Goal: Task Accomplishment & Management: Manage account settings

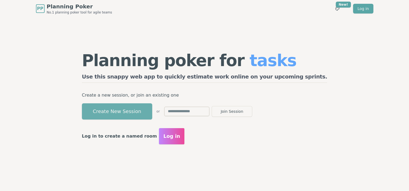
click at [152, 110] on button "Create New Session" at bounding box center [117, 111] width 70 height 16
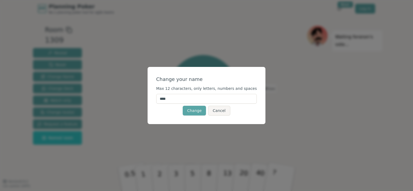
click at [182, 100] on input "****" at bounding box center [206, 99] width 101 height 10
type input "**********"
click at [200, 112] on button "Change" at bounding box center [194, 111] width 23 height 10
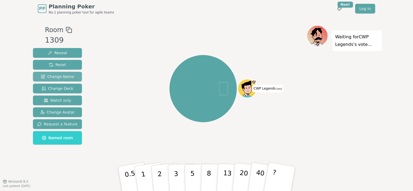
click at [61, 75] on span "Change Name" at bounding box center [57, 76] width 33 height 5
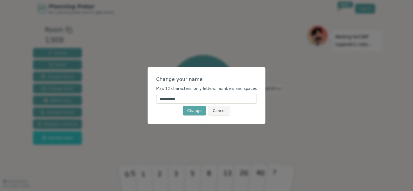
drag, startPoint x: 207, startPoint y: 100, endPoint x: 136, endPoint y: 96, distance: 71.7
click at [136, 96] on div "**********" at bounding box center [206, 95] width 413 height 191
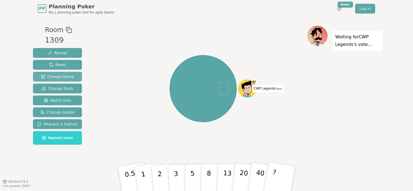
click at [48, 77] on span "Change Name" at bounding box center [57, 76] width 33 height 5
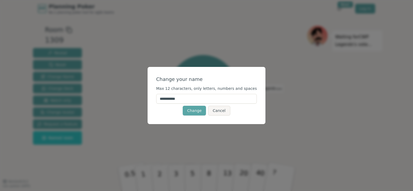
click at [180, 96] on input "**********" at bounding box center [206, 99] width 101 height 10
type input "****"
click at [162, 116] on div "Change your name Max 12 characters, only letters, numbers and spaces **** Chang…" at bounding box center [206, 95] width 118 height 57
click at [197, 111] on button "Change" at bounding box center [194, 111] width 23 height 10
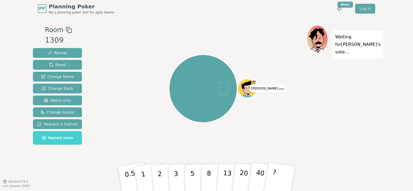
click at [61, 137] on span "Named room" at bounding box center [57, 137] width 31 height 5
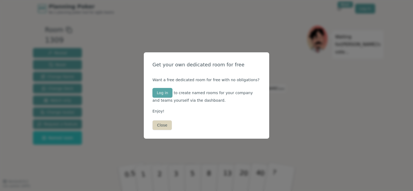
click at [163, 127] on button "Close" at bounding box center [161, 125] width 19 height 10
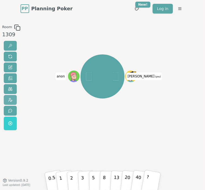
click at [12, 98] on button at bounding box center [10, 100] width 13 height 10
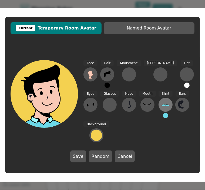
click at [161, 107] on icon at bounding box center [165, 104] width 9 height 9
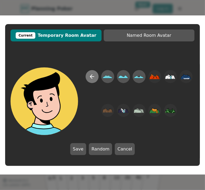
click at [94, 76] on icon at bounding box center [92, 76] width 6 height 6
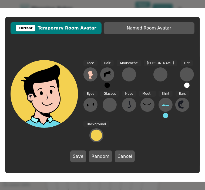
click at [163, 116] on button at bounding box center [165, 115] width 5 height 5
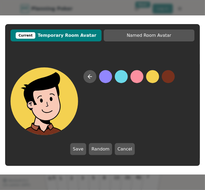
click at [167, 79] on button at bounding box center [168, 76] width 13 height 13
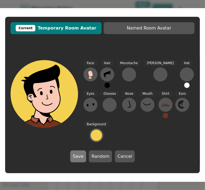
click at [83, 157] on button "Save" at bounding box center [78, 156] width 16 height 12
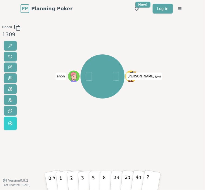
click at [97, 132] on div "[PERSON_NAME] (you) anon" at bounding box center [103, 98] width 108 height 149
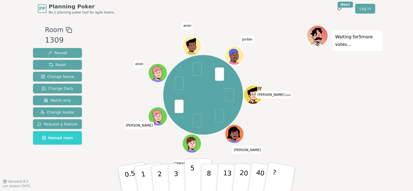
click at [192, 179] on p "5" at bounding box center [192, 178] width 5 height 29
drag, startPoint x: 205, startPoint y: 58, endPoint x: 210, endPoint y: 58, distance: 4.4
click at [210, 58] on div "[PERSON_NAME] (you) [PERSON_NAME] [PERSON_NAME] [PERSON_NAME] [PERSON_NAME]" at bounding box center [203, 95] width 80 height 80
click at [81, 161] on div "Room 1309 Reveal Reset Change Name Change Deck Watch only Change Avatar Request…" at bounding box center [206, 99] width 351 height 149
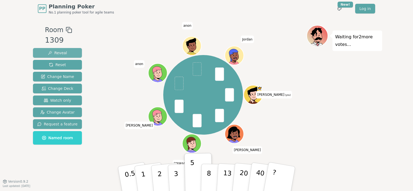
click at [65, 51] on button "Reveal" at bounding box center [57, 53] width 49 height 10
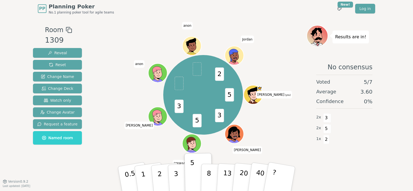
drag, startPoint x: 171, startPoint y: 139, endPoint x: 169, endPoint y: 133, distance: 6.9
click at [169, 133] on div "5 3 5 3 2 [PERSON_NAME] (you) [PERSON_NAME] [PERSON_NAME] [PERSON_NAME] [PERSON…" at bounding box center [203, 95] width 207 height 120
drag, startPoint x: 154, startPoint y: 71, endPoint x: 141, endPoint y: 66, distance: 14.3
click at [141, 66] on span "anon" at bounding box center [139, 64] width 11 height 8
drag, startPoint x: 111, startPoint y: 38, endPoint x: 109, endPoint y: 38, distance: 2.8
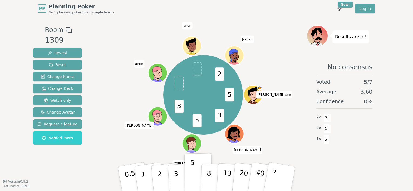
click at [111, 38] on div "5 3 5 3 2 [PERSON_NAME] (you) [PERSON_NAME] [PERSON_NAME] [PERSON_NAME] [PERSON…" at bounding box center [203, 95] width 207 height 120
click at [62, 65] on span "Reset" at bounding box center [57, 64] width 17 height 5
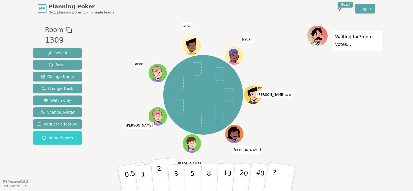
click at [159, 174] on p "2" at bounding box center [160, 179] width 7 height 29
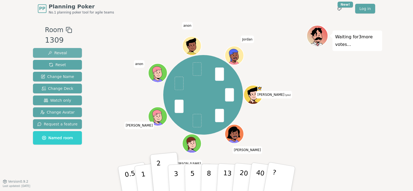
click at [65, 52] on button "Reveal" at bounding box center [57, 53] width 49 height 10
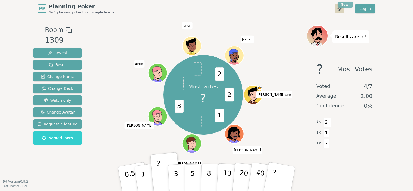
click at [347, 4] on html "PP Planning Poker No.1 planning poker tool for agile teams Toggle theme New! Lo…" at bounding box center [206, 95] width 413 height 191
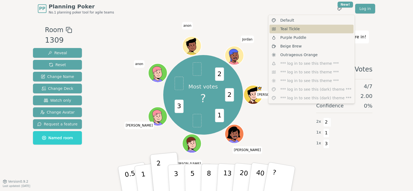
click at [307, 30] on div "Teal Tickle" at bounding box center [311, 29] width 84 height 9
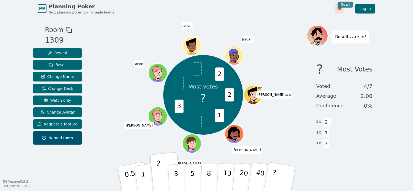
click at [348, 3] on html "PP Planning Poker No.1 planning poker tool for agile teams Toggle theme New! Lo…" at bounding box center [206, 95] width 413 height 191
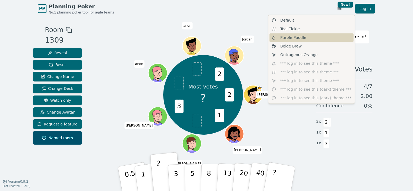
click at [316, 36] on div "Purple Puddle" at bounding box center [311, 37] width 84 height 9
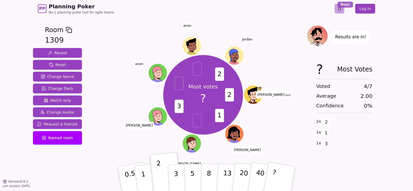
click at [350, 5] on html "PP Planning Poker No.1 planning poker tool for agile teams Toggle theme New! Lo…" at bounding box center [206, 95] width 413 height 191
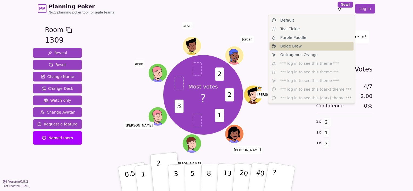
click at [309, 48] on div "Beige Brew" at bounding box center [311, 46] width 84 height 9
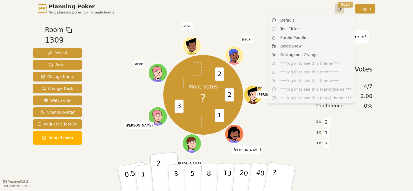
click at [348, 3] on html "PP Planning Poker No.1 planning poker tool for agile teams Toggle theme New! Lo…" at bounding box center [206, 95] width 413 height 191
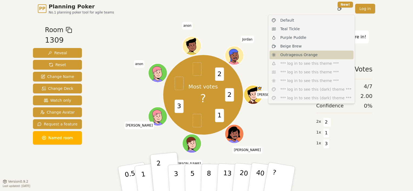
click at [302, 55] on span "Outrageous Orange" at bounding box center [298, 54] width 37 height 5
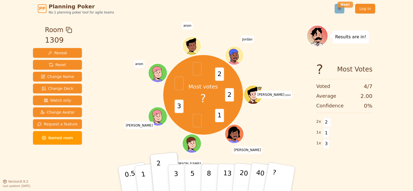
click at [349, 6] on html "PP Planning Poker No.1 planning poker tool for agile teams Toggle theme New! Lo…" at bounding box center [206, 95] width 413 height 191
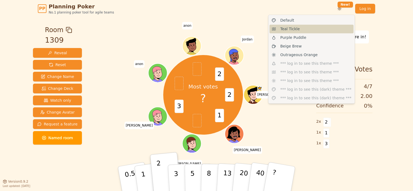
click at [306, 31] on div "Teal Tickle" at bounding box center [311, 29] width 84 height 9
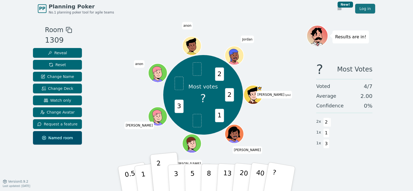
click at [368, 12] on link "Log in" at bounding box center [365, 9] width 20 height 10
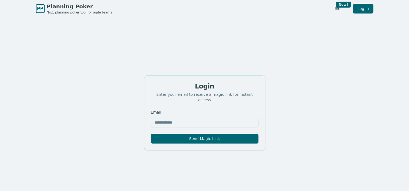
click at [210, 121] on input "Email" at bounding box center [205, 123] width 108 height 10
type input "**********"
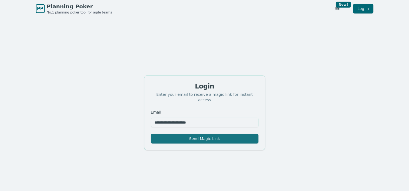
click at [204, 136] on button "Send Magic Link" at bounding box center [205, 139] width 108 height 10
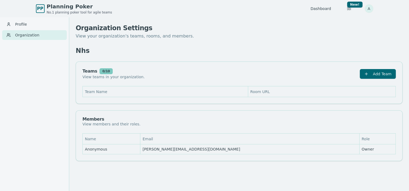
click at [369, 10] on html "PP Planning Poker No.1 planning poker tool for agile teams Dashboard Toggle the…" at bounding box center [204, 104] width 409 height 209
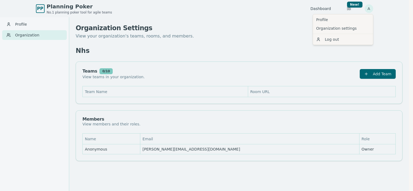
click at [257, 26] on html "PP Planning Poker No.1 planning poker tool for agile teams Dashboard Toggle the…" at bounding box center [206, 104] width 413 height 209
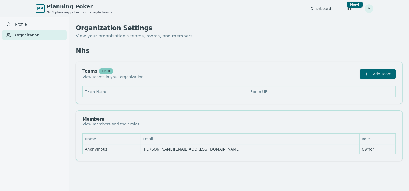
click at [152, 48] on div "Nhs" at bounding box center [239, 50] width 327 height 9
click at [40, 9] on span "PP" at bounding box center [40, 9] width 8 height 8
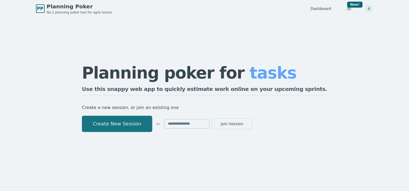
click at [152, 126] on button "Create New Session" at bounding box center [117, 124] width 70 height 16
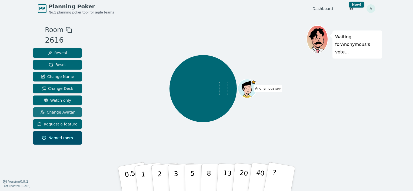
click at [68, 110] on span "Change Avatar" at bounding box center [57, 112] width 35 height 5
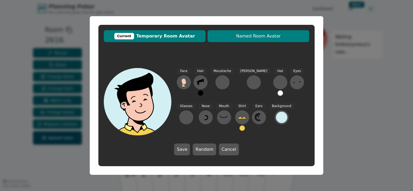
click at [266, 33] on span "Named Room Avatar" at bounding box center [258, 36] width 96 height 6
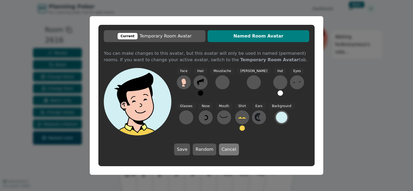
click at [225, 151] on button "Cancel" at bounding box center [229, 150] width 20 height 12
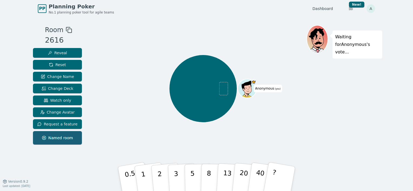
click at [71, 135] on button "Named room" at bounding box center [57, 138] width 49 height 14
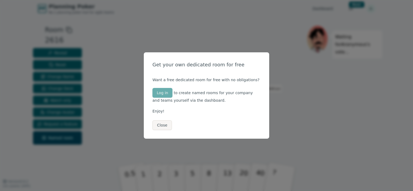
click at [167, 92] on button "Log in" at bounding box center [162, 93] width 20 height 10
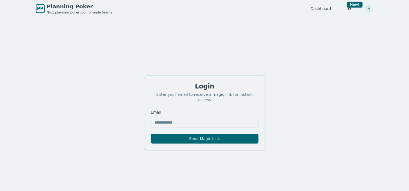
click at [176, 119] on input "Email" at bounding box center [205, 123] width 108 height 10
type input "**********"
click at [367, 5] on html "**********" at bounding box center [204, 104] width 409 height 209
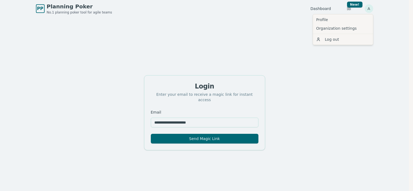
click at [271, 84] on html "**********" at bounding box center [206, 104] width 413 height 209
click at [369, 7] on html "**********" at bounding box center [206, 104] width 413 height 209
click at [347, 10] on html "**********" at bounding box center [206, 104] width 413 height 209
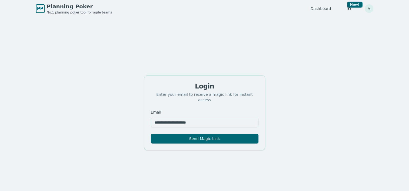
click at [347, 10] on html "**********" at bounding box center [204, 104] width 409 height 209
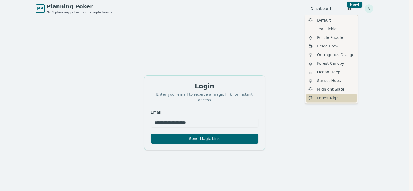
click at [329, 99] on span "Forest Night" at bounding box center [328, 97] width 23 height 5
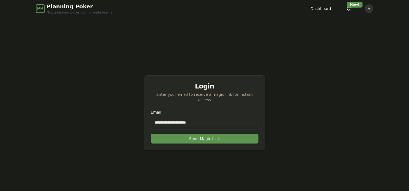
click at [328, 12] on div "Dashboard Toggle theme New! A Menu" at bounding box center [341, 9] width 63 height 10
click at [348, 8] on html "**********" at bounding box center [204, 104] width 409 height 209
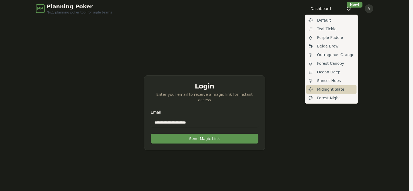
click at [326, 91] on span "Midnight Slate" at bounding box center [330, 89] width 27 height 5
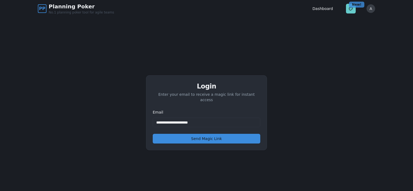
click at [349, 6] on html "**********" at bounding box center [206, 104] width 413 height 209
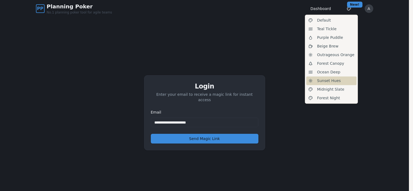
click at [335, 80] on span "Sunset Hues" at bounding box center [329, 80] width 24 height 5
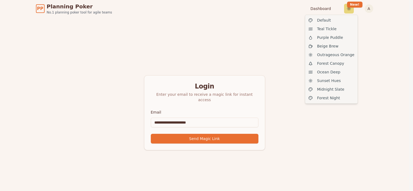
click at [348, 9] on html "**********" at bounding box center [206, 104] width 413 height 209
click at [337, 72] on div "Ocean Deep" at bounding box center [331, 72] width 50 height 9
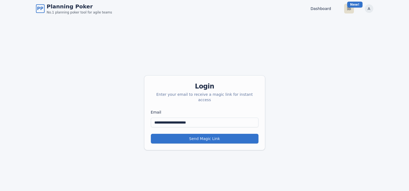
click at [349, 8] on html "**********" at bounding box center [204, 104] width 409 height 209
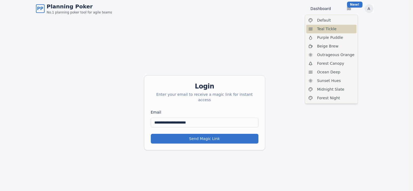
click at [342, 26] on div "Teal Tickle" at bounding box center [331, 29] width 50 height 9
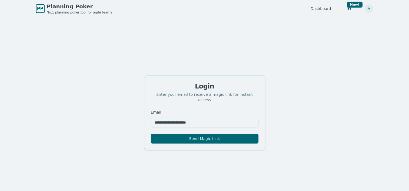
click at [320, 10] on link "Dashboard" at bounding box center [320, 8] width 21 height 5
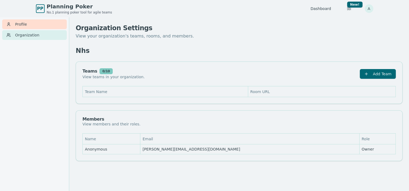
click at [23, 26] on link "Profile" at bounding box center [34, 24] width 65 height 10
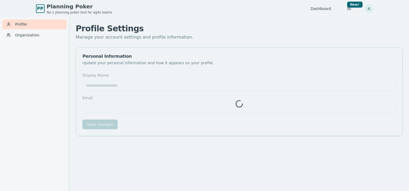
type input "*********"
type input "**********"
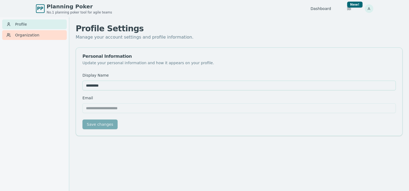
click at [31, 37] on link "Organization" at bounding box center [34, 35] width 65 height 10
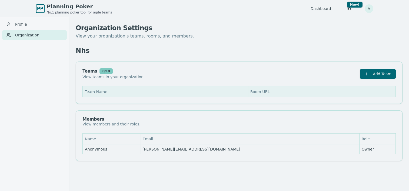
click at [257, 92] on th "Room URL" at bounding box center [321, 91] width 147 height 11
click at [145, 89] on th "Team Name" at bounding box center [165, 91] width 165 height 11
click at [94, 90] on th "Team Name" at bounding box center [165, 91] width 165 height 11
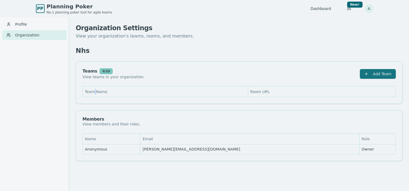
click at [378, 74] on button "Add Team" at bounding box center [378, 74] width 36 height 10
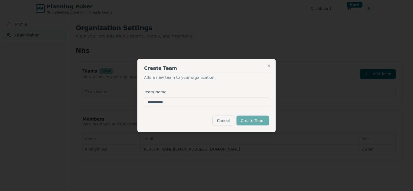
type input "**********"
click at [252, 119] on button "Create Team" at bounding box center [252, 121] width 32 height 10
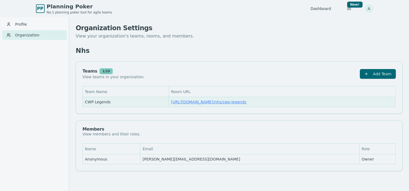
click at [238, 103] on link "https://planning-poker.com / nhs/cwp-legends" at bounding box center [208, 102] width 75 height 4
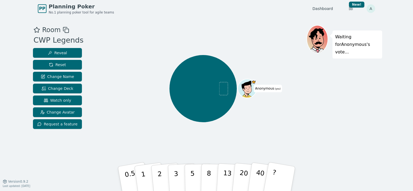
click at [253, 89] on icon at bounding box center [247, 88] width 18 height 2
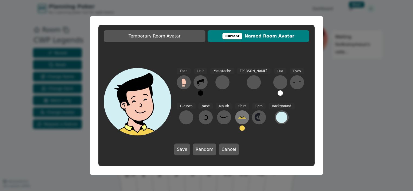
click at [238, 117] on icon at bounding box center [242, 117] width 9 height 9
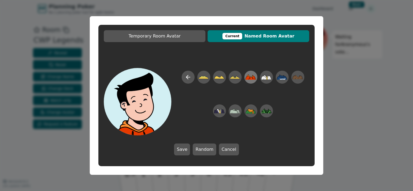
click at [252, 79] on icon at bounding box center [250, 77] width 11 height 5
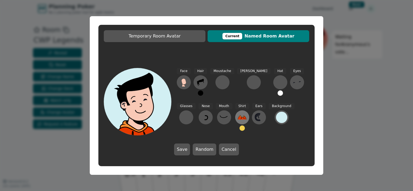
click at [238, 117] on icon at bounding box center [242, 117] width 9 height 9
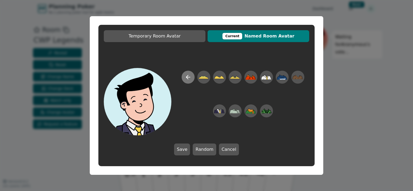
click at [189, 79] on icon at bounding box center [188, 77] width 6 height 6
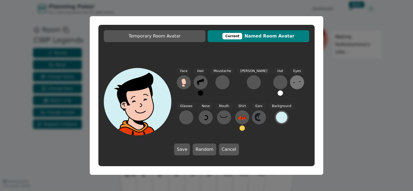
click at [293, 86] on icon at bounding box center [297, 82] width 9 height 9
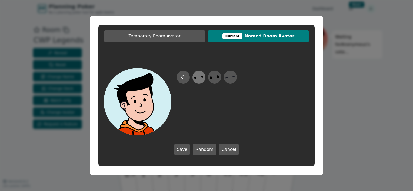
click at [200, 80] on icon at bounding box center [198, 77] width 11 height 12
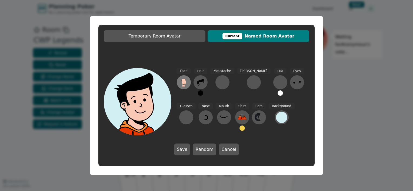
click at [185, 83] on icon at bounding box center [183, 82] width 5 height 6
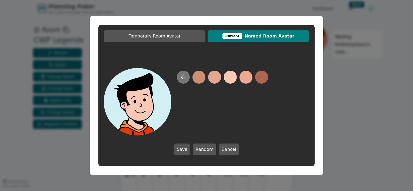
click at [184, 83] on button at bounding box center [183, 77] width 13 height 13
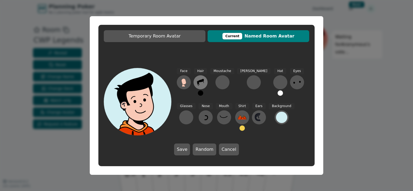
click at [200, 84] on icon at bounding box center [200, 82] width 9 height 9
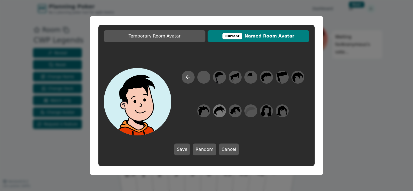
click at [218, 112] on icon at bounding box center [219, 111] width 11 height 12
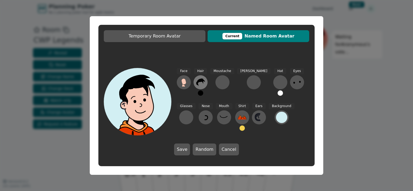
click at [202, 82] on icon at bounding box center [200, 82] width 9 height 9
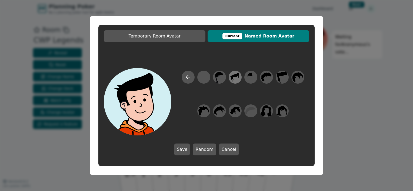
click at [233, 79] on icon at bounding box center [235, 77] width 11 height 12
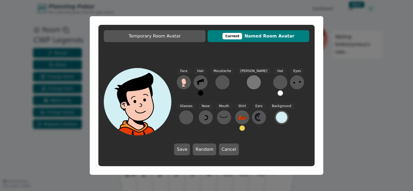
click at [249, 82] on div at bounding box center [253, 82] width 9 height 9
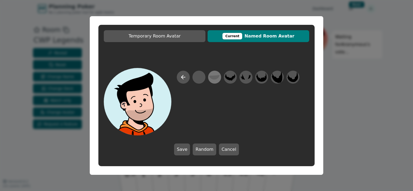
click at [214, 79] on icon at bounding box center [214, 77] width 11 height 5
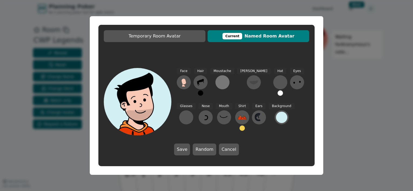
click at [220, 80] on div at bounding box center [222, 82] width 9 height 9
